Goal: Task Accomplishment & Management: Use online tool/utility

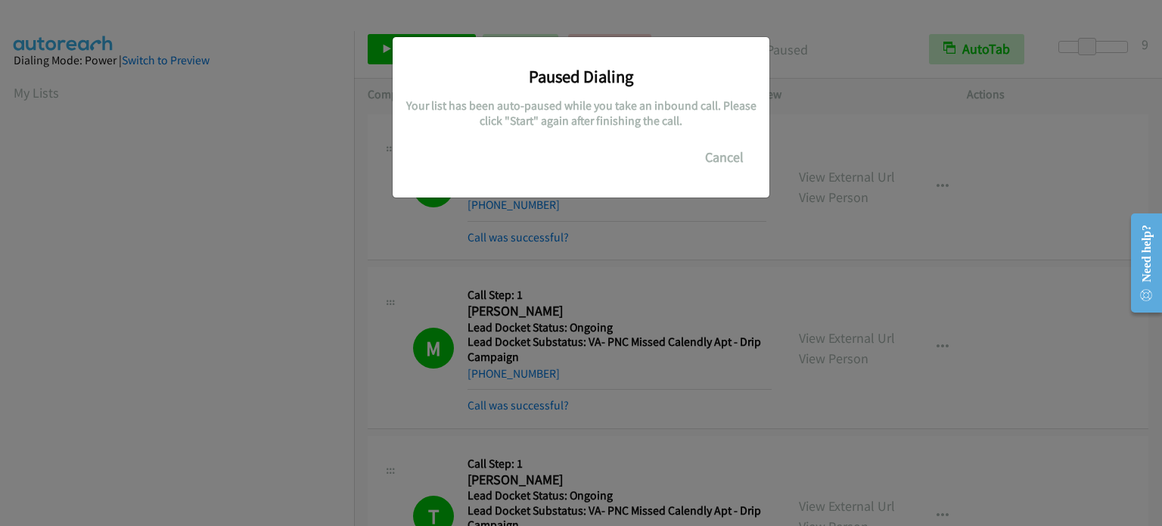
drag, startPoint x: 0, startPoint y: 0, endPoint x: 246, endPoint y: 315, distance: 399.3
click at [266, 387] on div "Paused Dialing Your list has been auto-paused while you take an inbound call. P…" at bounding box center [581, 270] width 1162 height 512
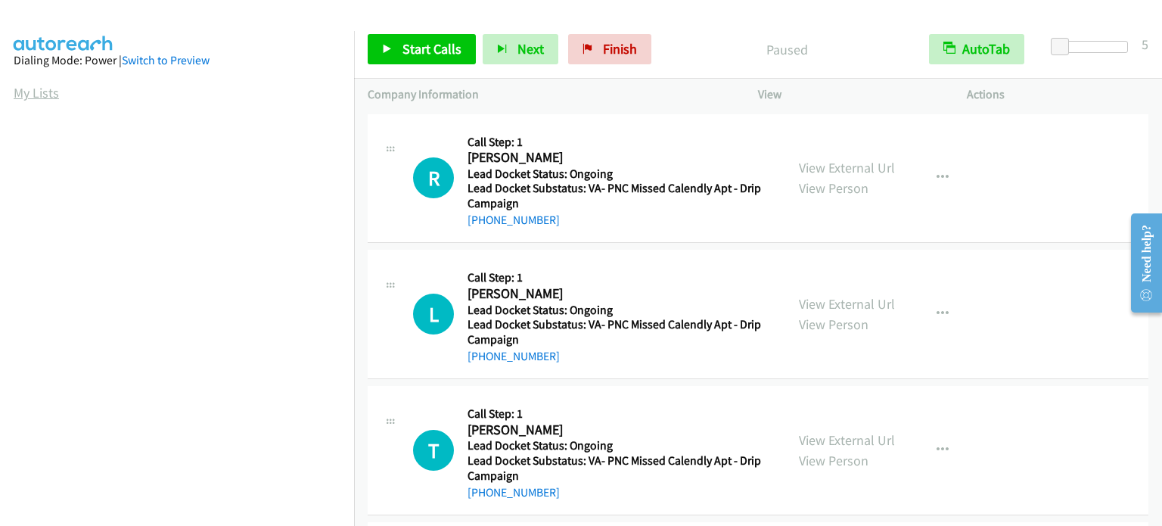
click at [44, 99] on link "My Lists" at bounding box center [36, 92] width 45 height 17
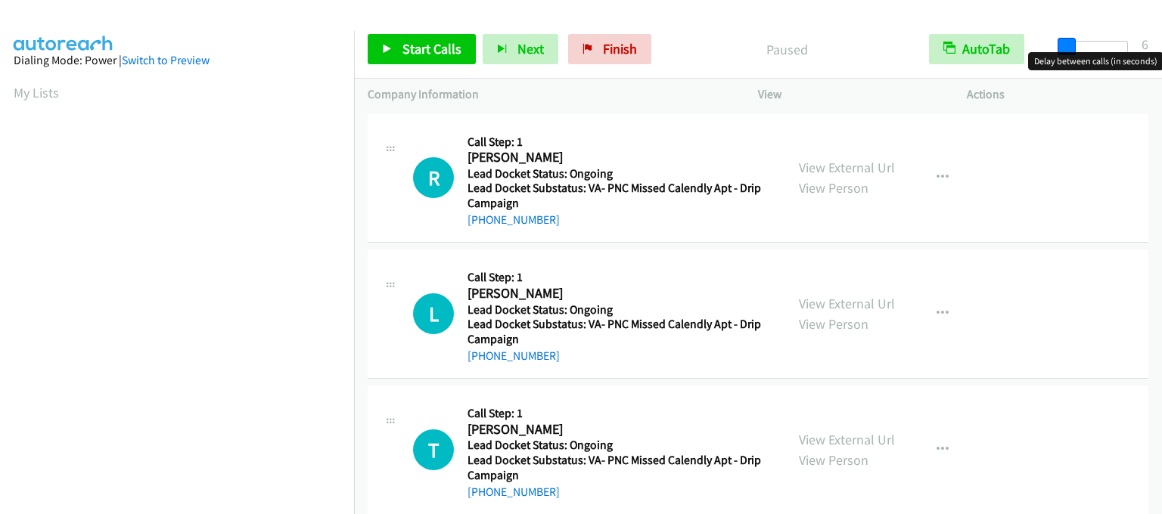
click at [1065, 48] on span at bounding box center [1067, 47] width 18 height 18
drag, startPoint x: 1077, startPoint y: 48, endPoint x: 1094, endPoint y: 48, distance: 16.7
click at [1094, 48] on span at bounding box center [1087, 47] width 18 height 18
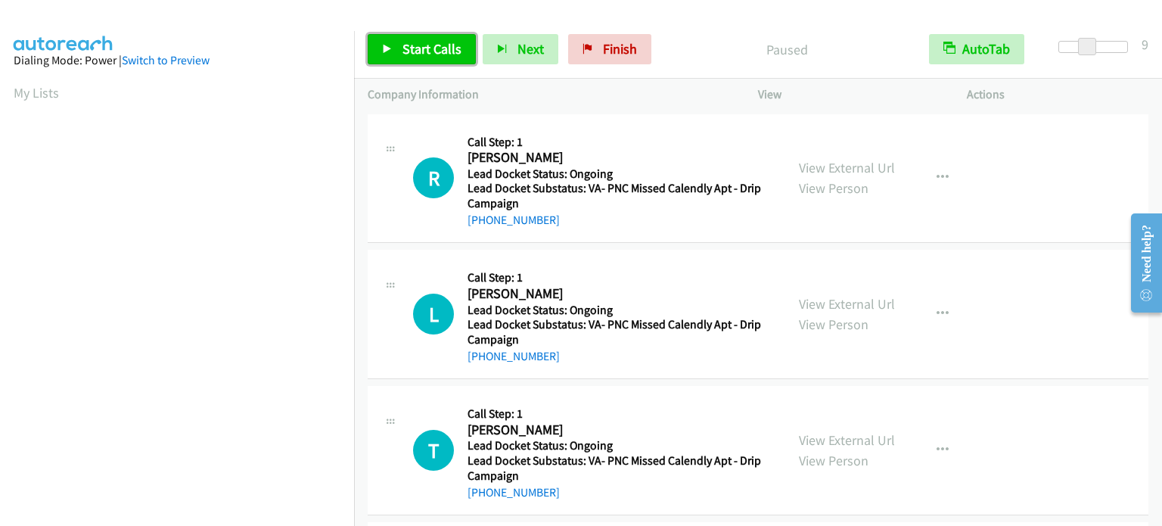
click at [419, 48] on span "Start Calls" at bounding box center [431, 48] width 59 height 17
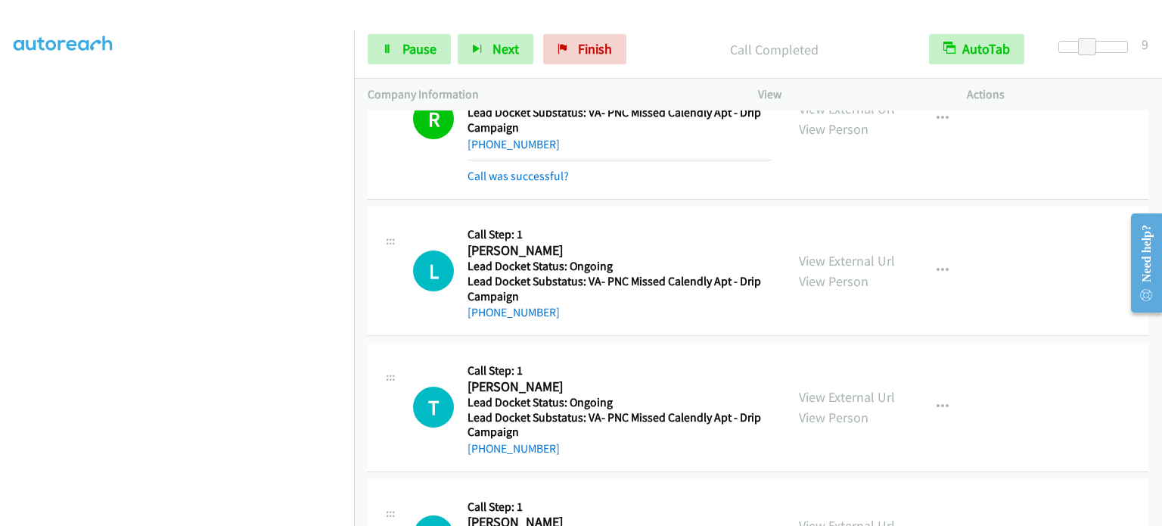
scroll to position [92, 0]
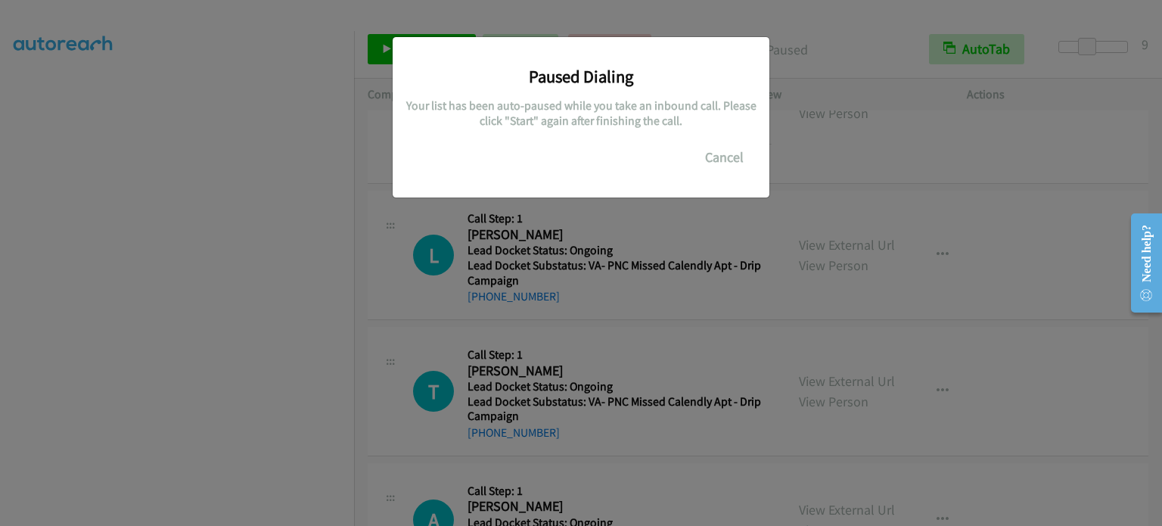
click at [284, 409] on div "Paused Dialing Your list has been auto-paused while you take an inbound call. P…" at bounding box center [581, 270] width 1162 height 512
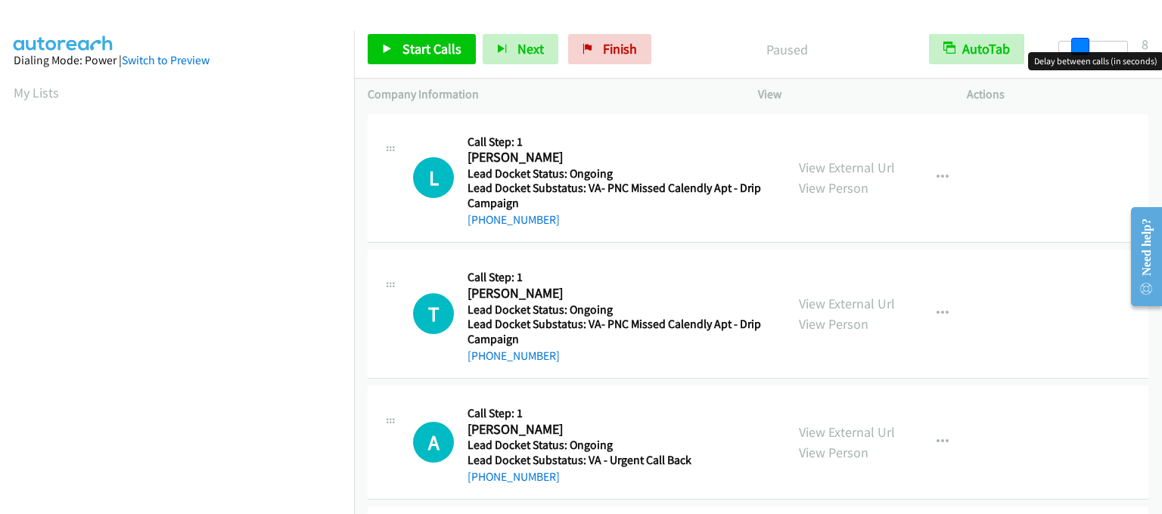
drag, startPoint x: 1064, startPoint y: 40, endPoint x: 1087, endPoint y: 45, distance: 23.9
click at [1087, 45] on span at bounding box center [1080, 47] width 18 height 18
click at [1089, 45] on span at bounding box center [1080, 47] width 18 height 18
click at [1095, 45] on span at bounding box center [1087, 47] width 18 height 18
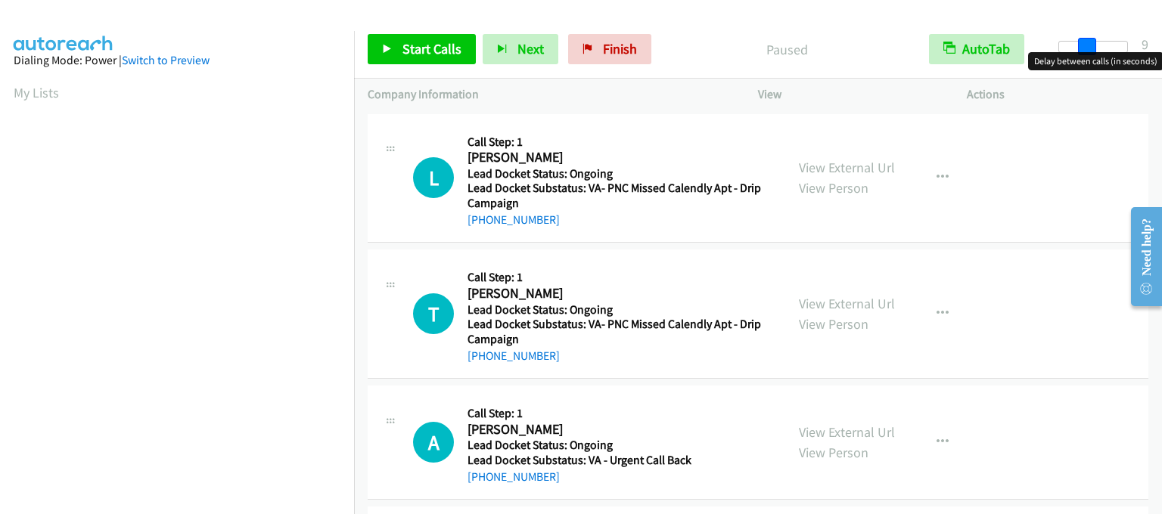
click at [1095, 45] on span at bounding box center [1087, 47] width 18 height 18
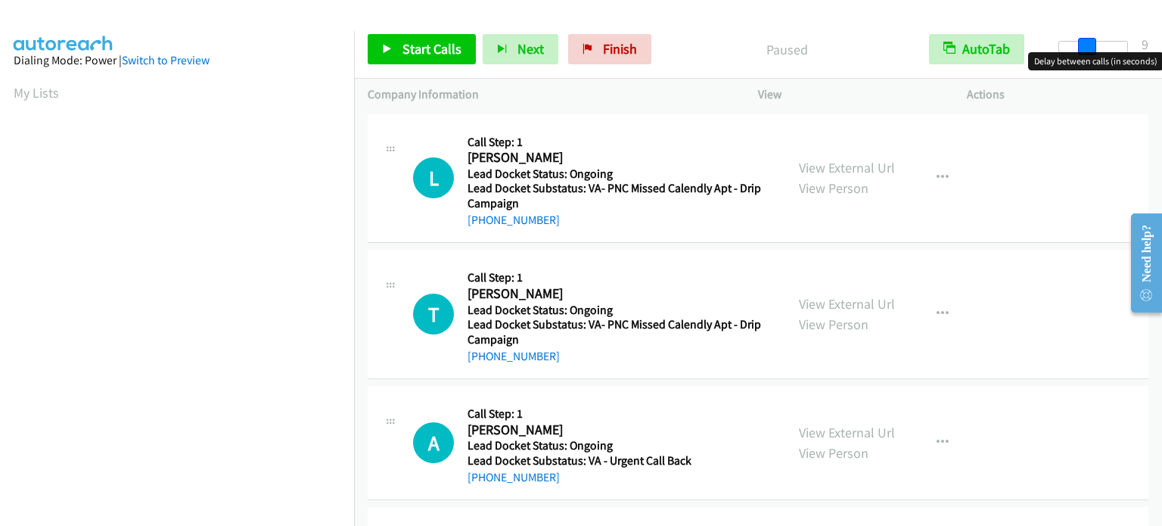
click at [1095, 45] on span at bounding box center [1087, 47] width 18 height 18
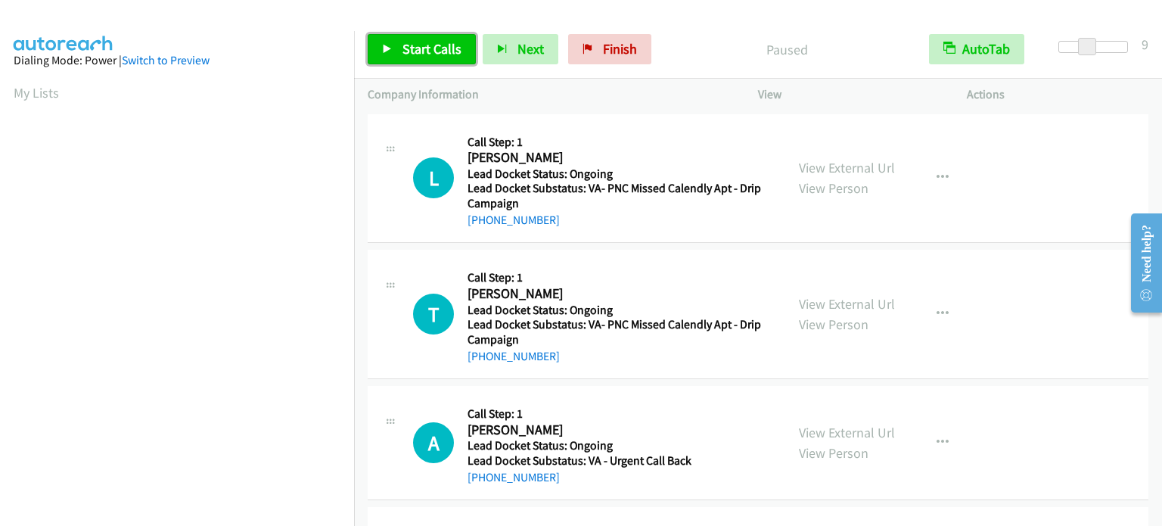
click at [413, 48] on span "Start Calls" at bounding box center [431, 48] width 59 height 17
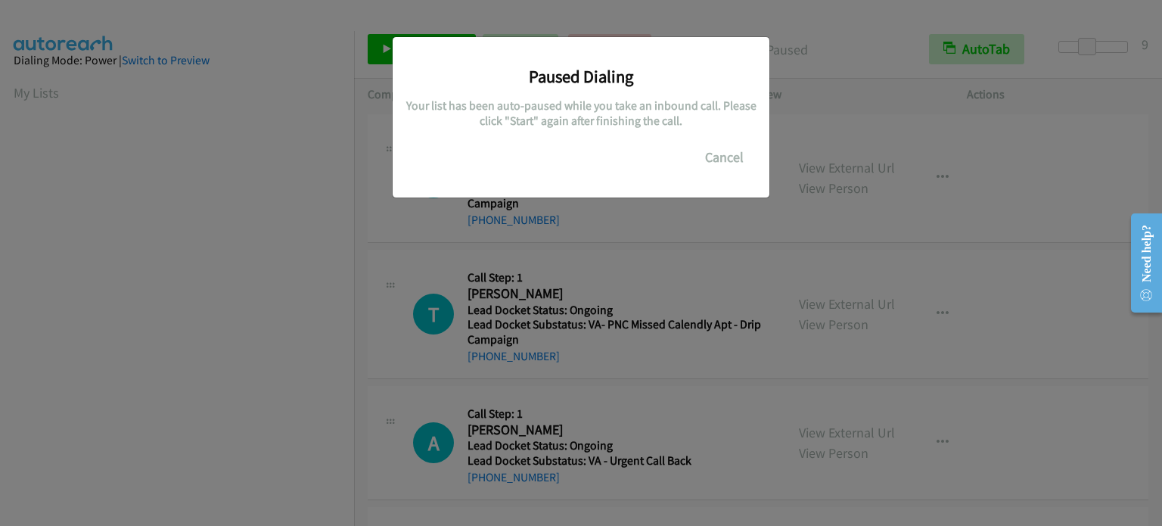
scroll to position [323, 0]
click at [243, 374] on div "Paused Dialing Your list has been auto-paused while you take an inbound call. P…" at bounding box center [581, 270] width 1162 height 512
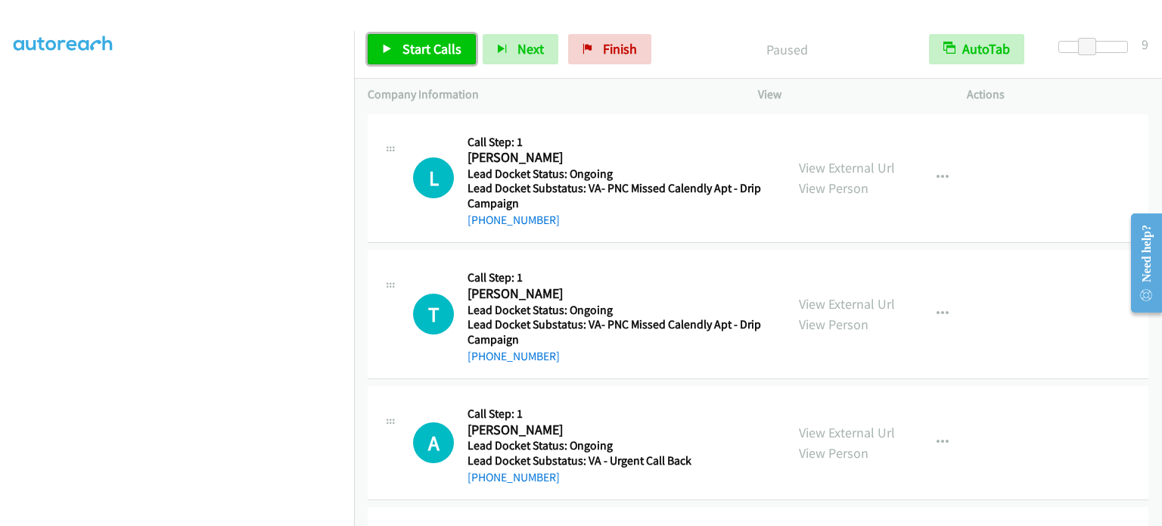
click at [440, 54] on span "Start Calls" at bounding box center [431, 48] width 59 height 17
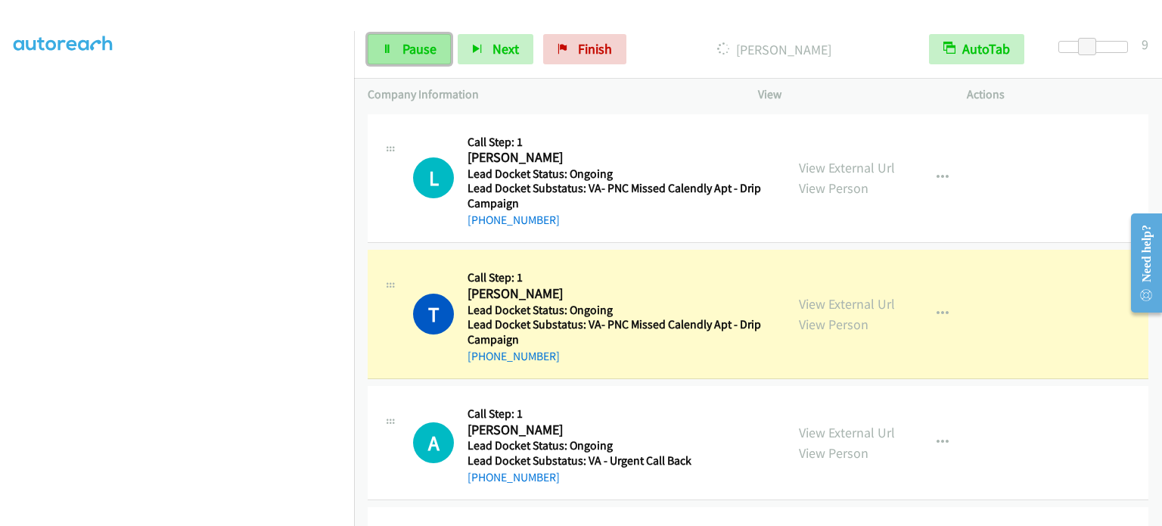
click at [419, 51] on span "Pause" at bounding box center [419, 48] width 34 height 17
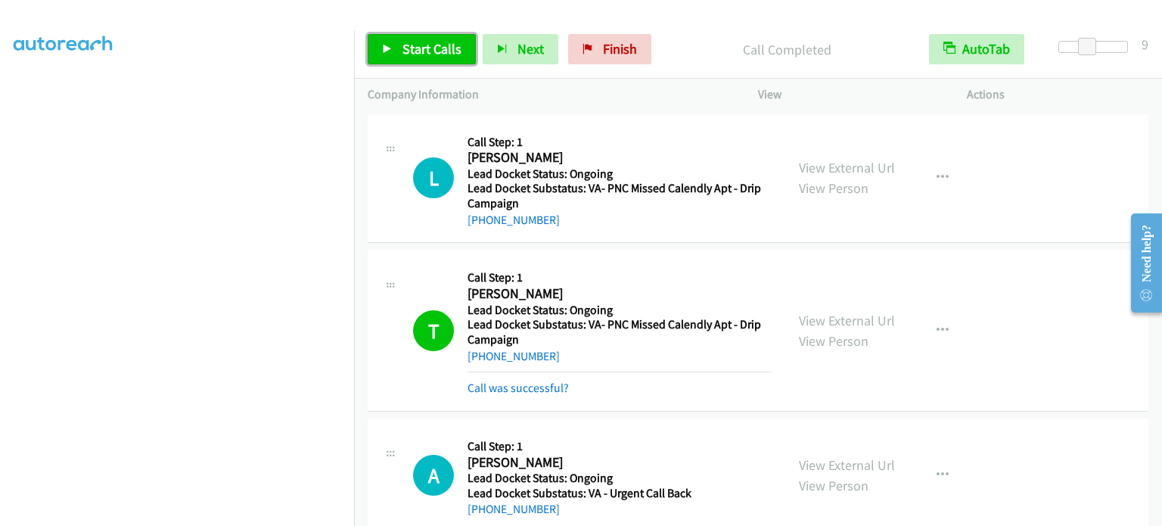
click at [416, 51] on span "Start Calls" at bounding box center [431, 48] width 59 height 17
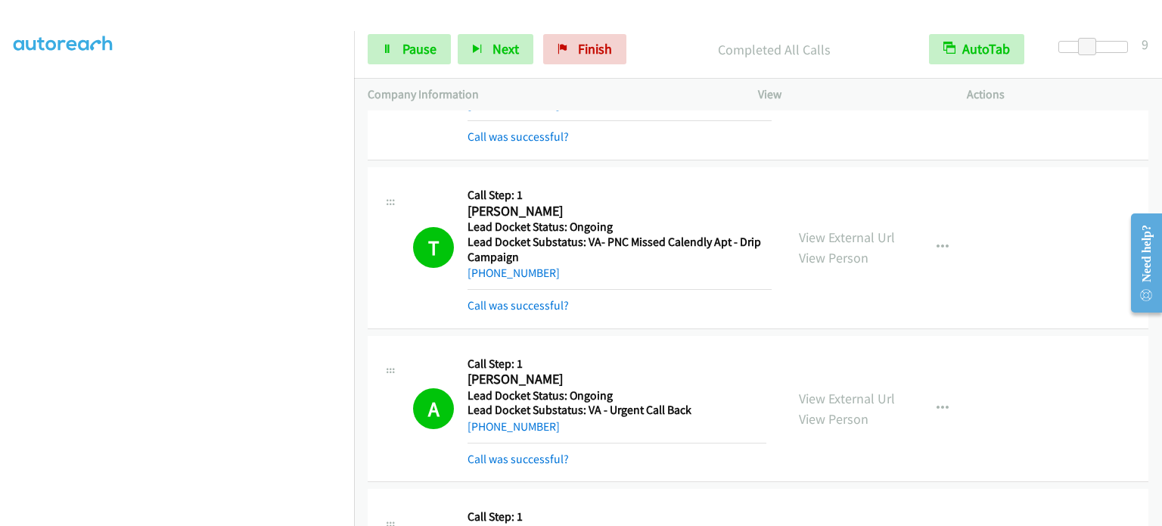
scroll to position [309, 0]
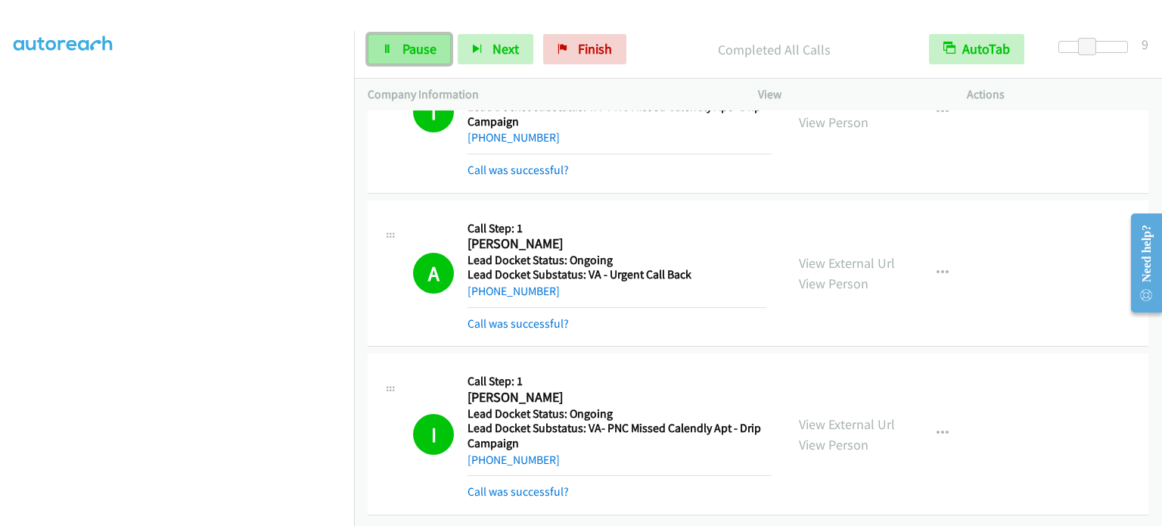
click at [416, 37] on link "Pause" at bounding box center [409, 49] width 83 height 30
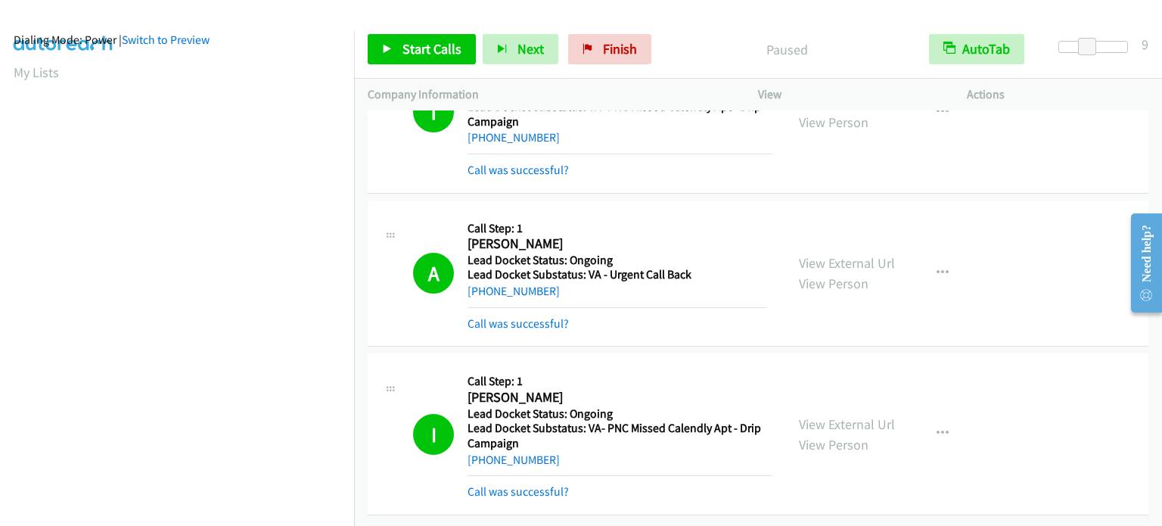
scroll to position [0, 0]
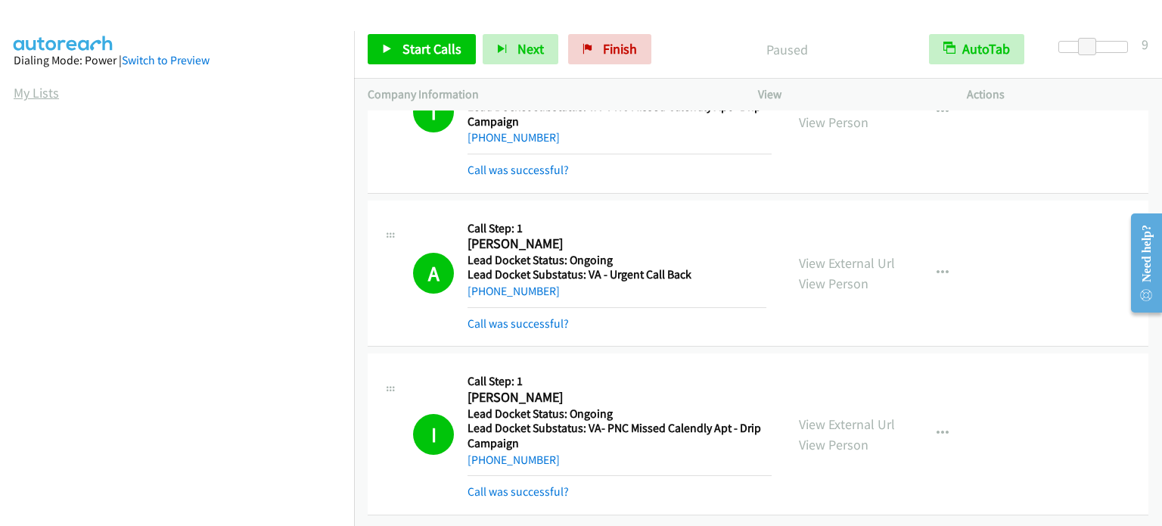
click at [28, 89] on link "My Lists" at bounding box center [36, 92] width 45 height 17
